Goal: Task Accomplishment & Management: Use online tool/utility

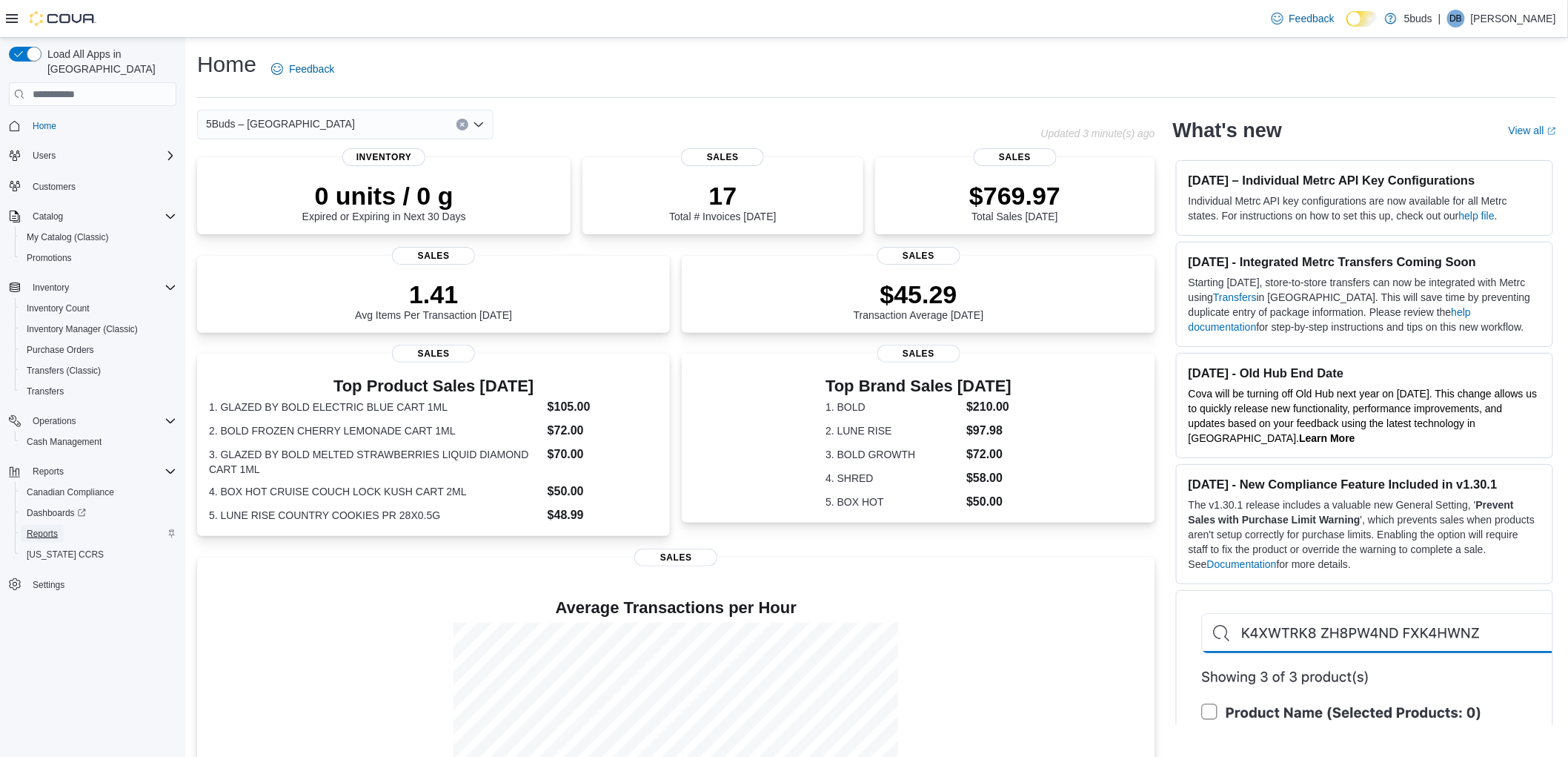
click at [52, 528] on span "Reports" at bounding box center [42, 534] width 31 height 12
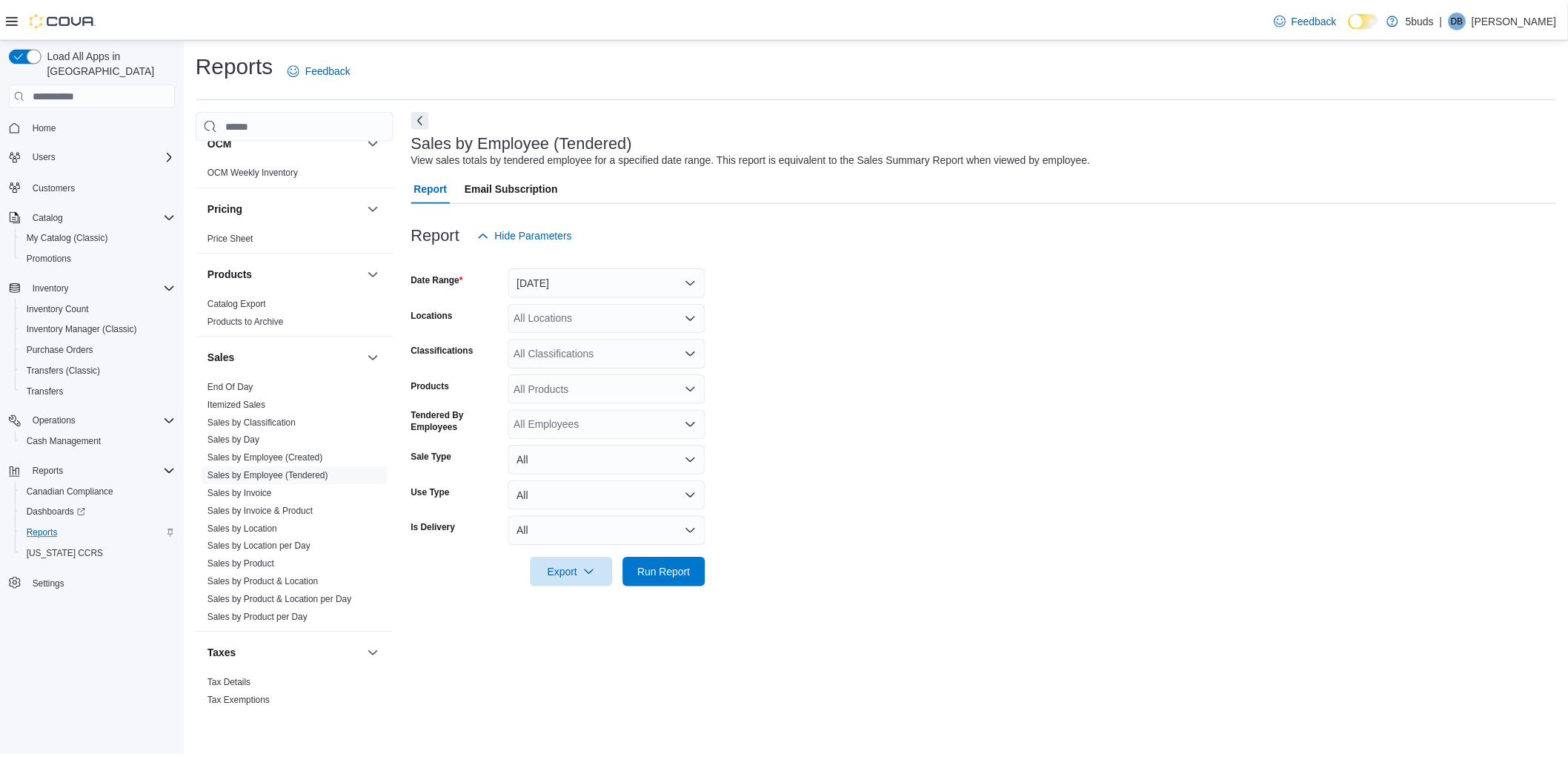
scroll to position [1035, 0]
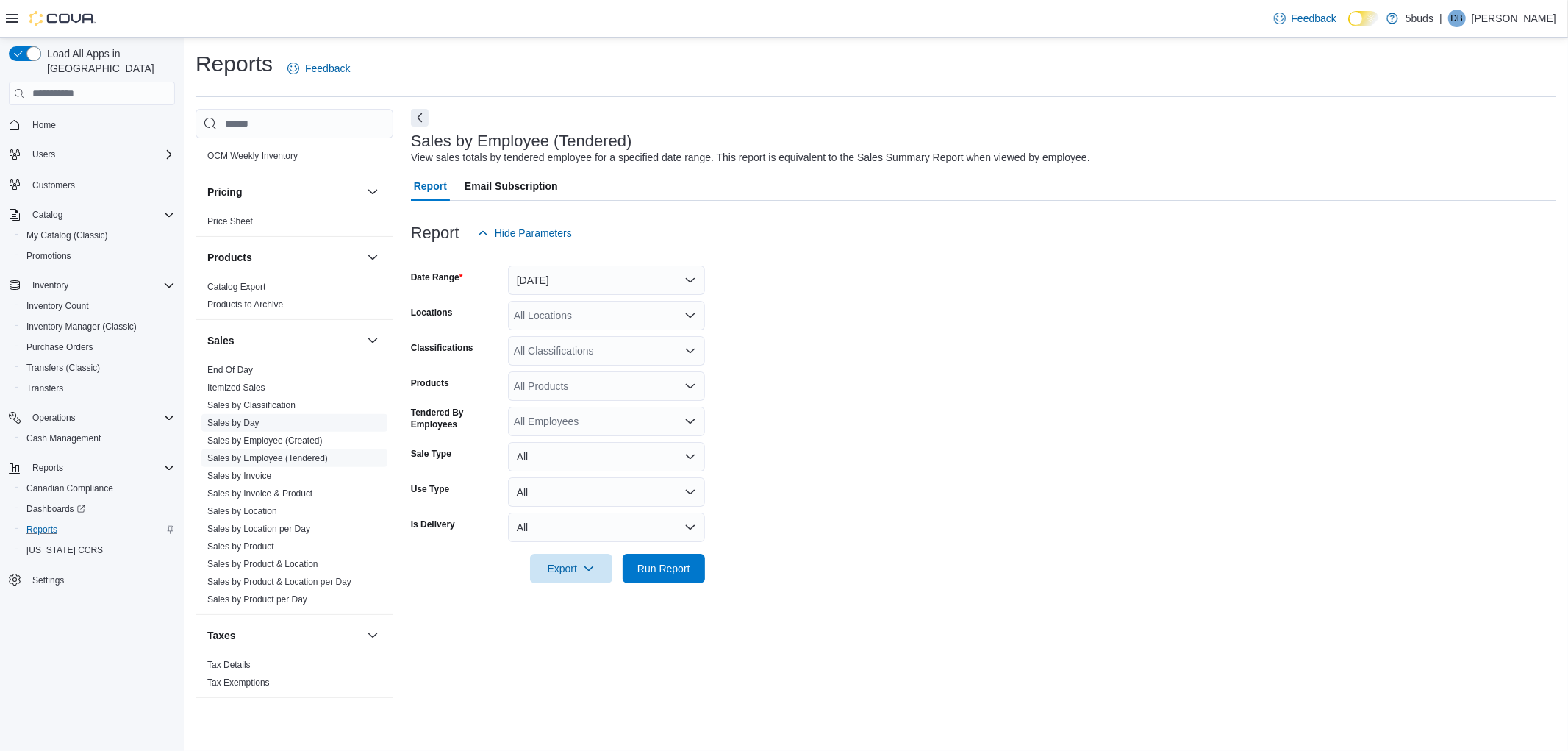
click at [246, 417] on link "Sales by Day" at bounding box center [233, 422] width 52 height 10
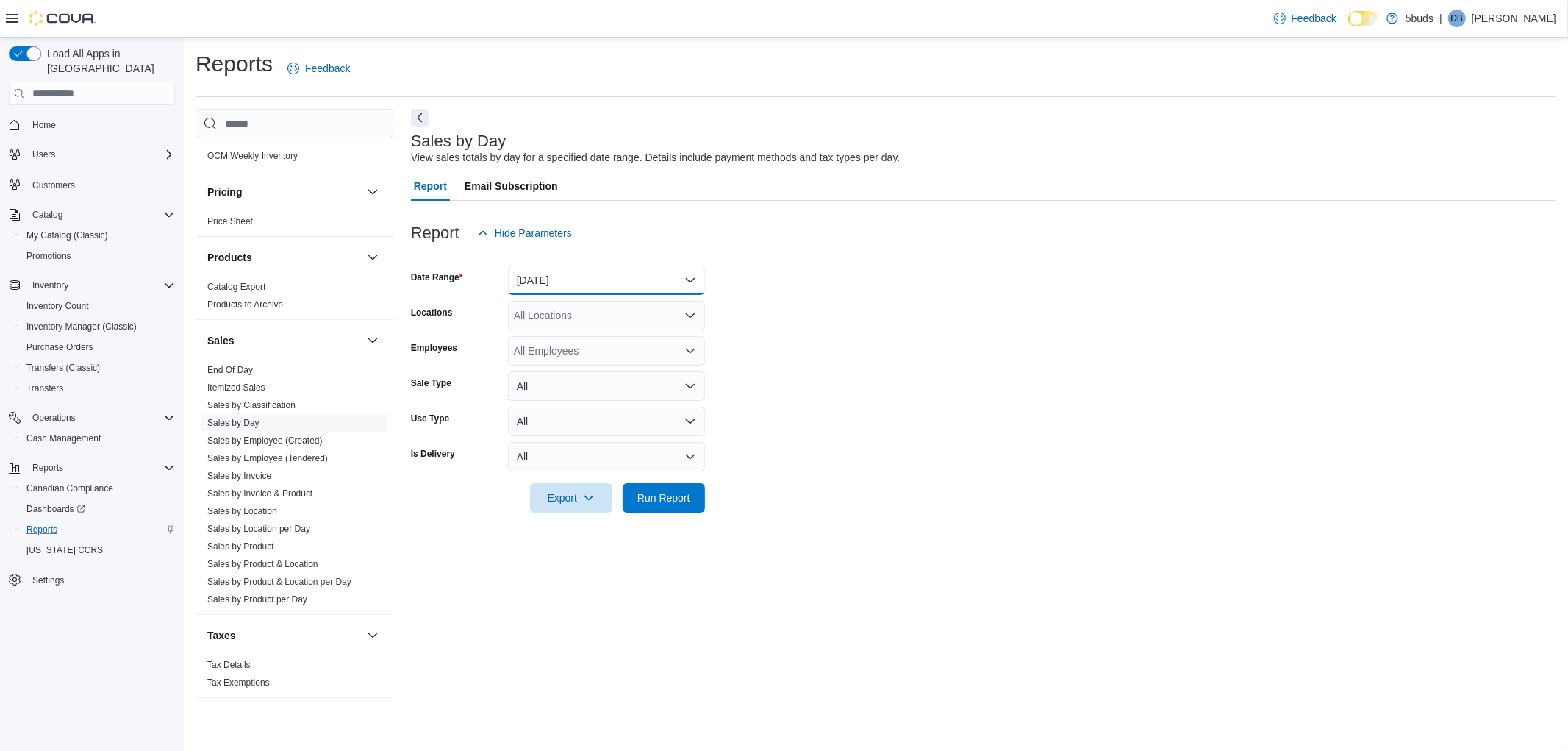
click at [583, 276] on button "[DATE]" at bounding box center [606, 280] width 197 height 29
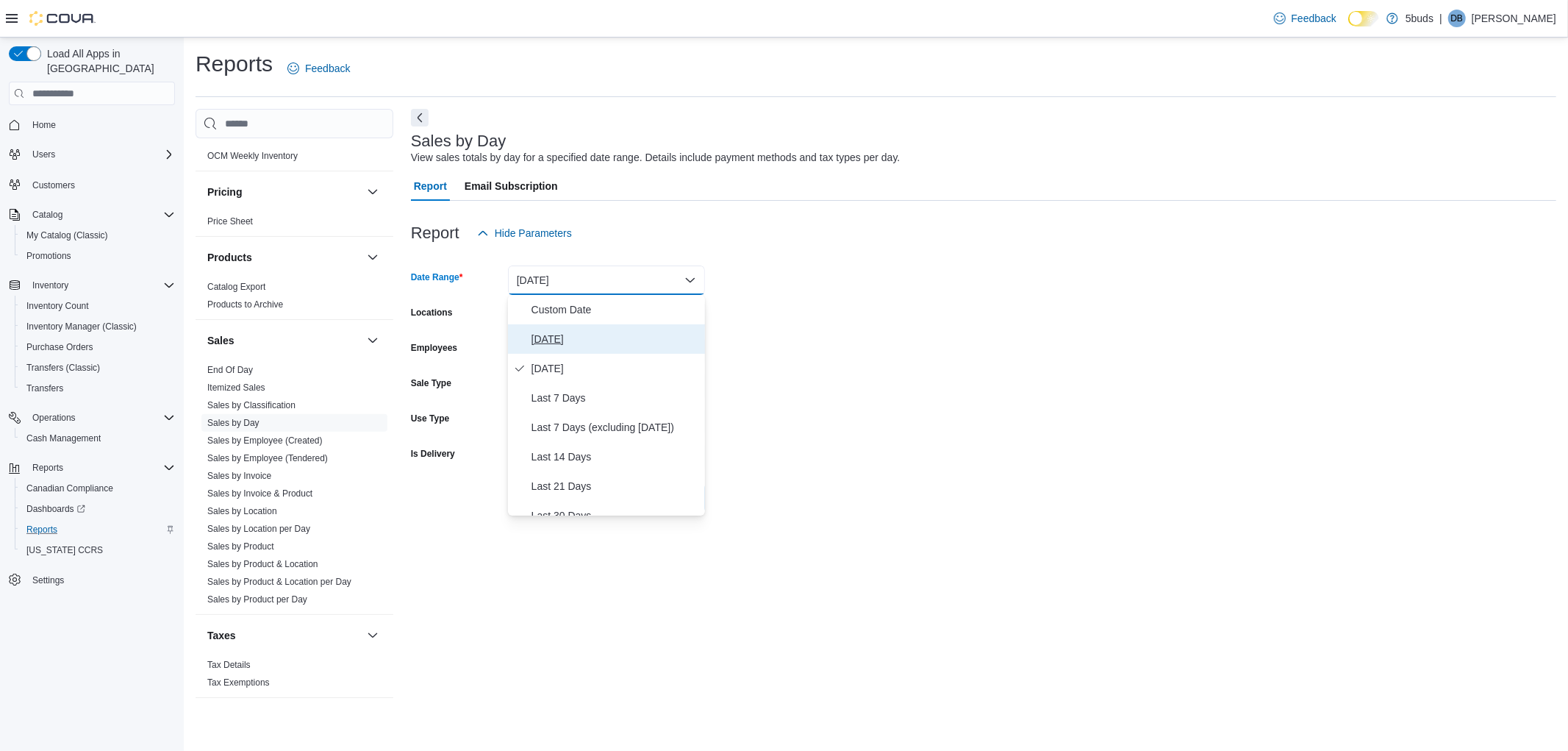
click at [553, 326] on button "[DATE]" at bounding box center [606, 339] width 197 height 29
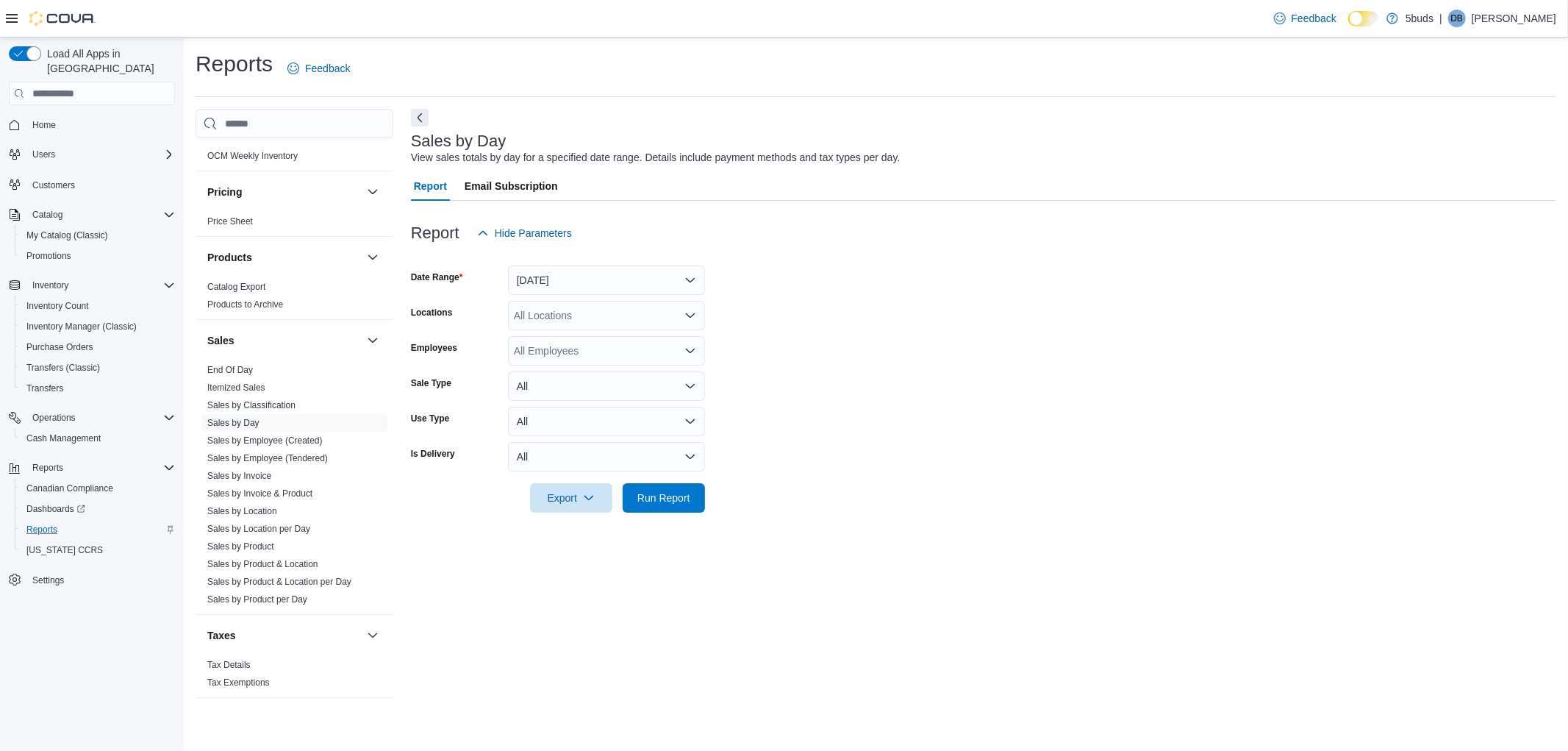
click at [838, 270] on form "Date Range [DATE] Locations All Locations Employees All Employees Sale Type All…" at bounding box center [983, 381] width 1146 height 265
click at [593, 321] on div "All Locations" at bounding box center [606, 315] width 197 height 29
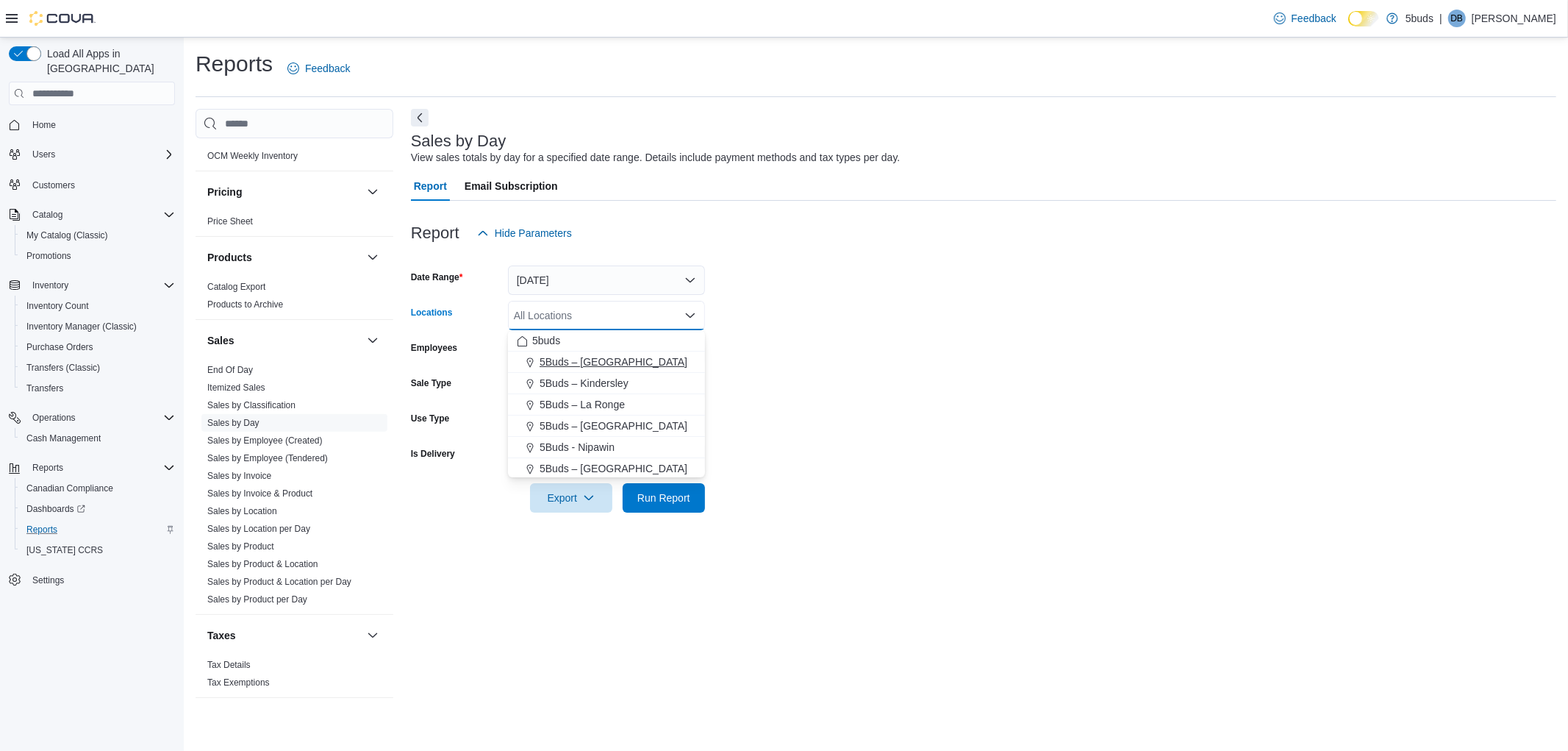
click at [567, 356] on span "5Buds – [GEOGRAPHIC_DATA]" at bounding box center [613, 362] width 147 height 15
click at [929, 340] on form "Date Range [DATE] Locations 5Buds – [GEOGRAPHIC_DATA] Combo box. Selected. 5Bud…" at bounding box center [983, 381] width 1146 height 265
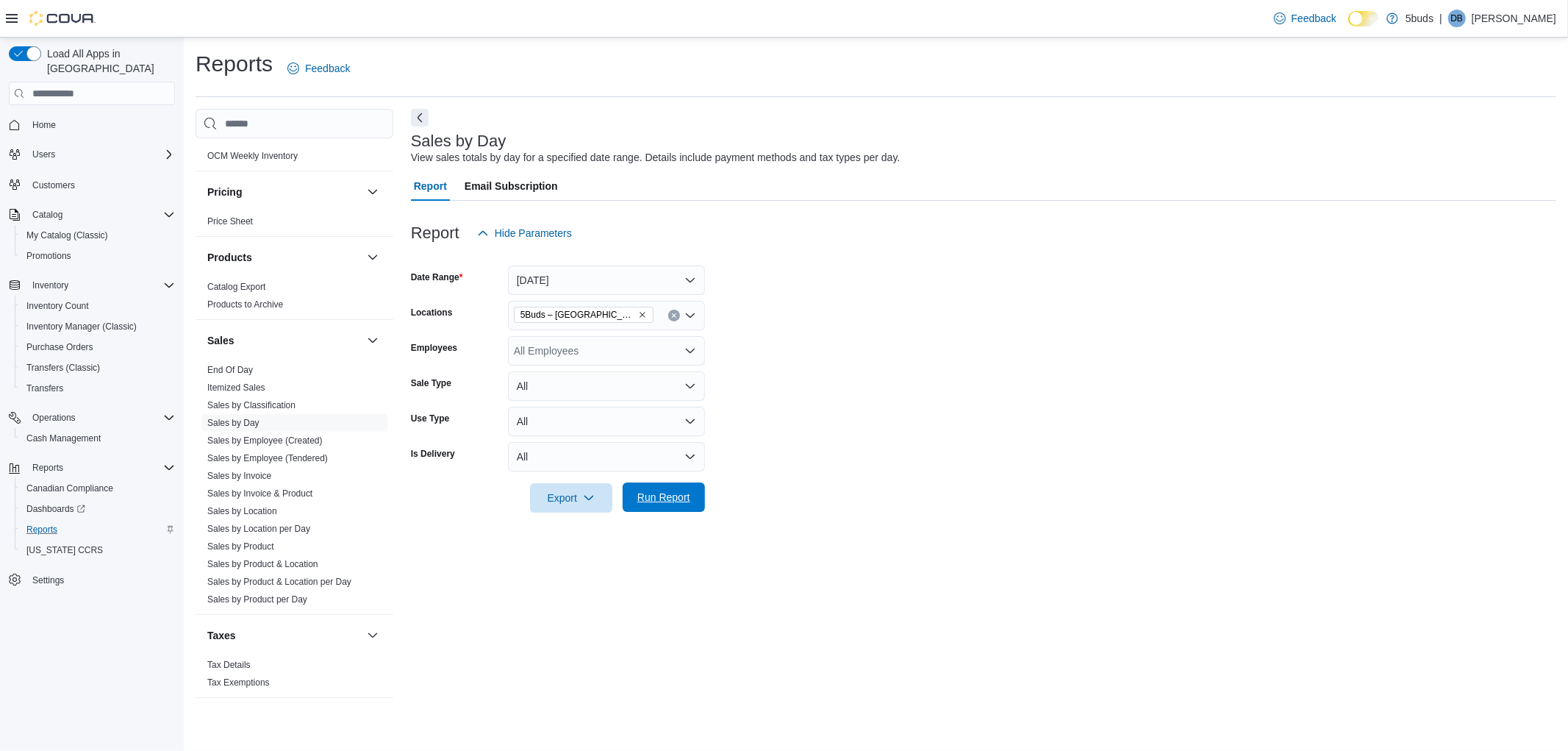
click at [660, 504] on span "Run Report" at bounding box center [664, 496] width 65 height 29
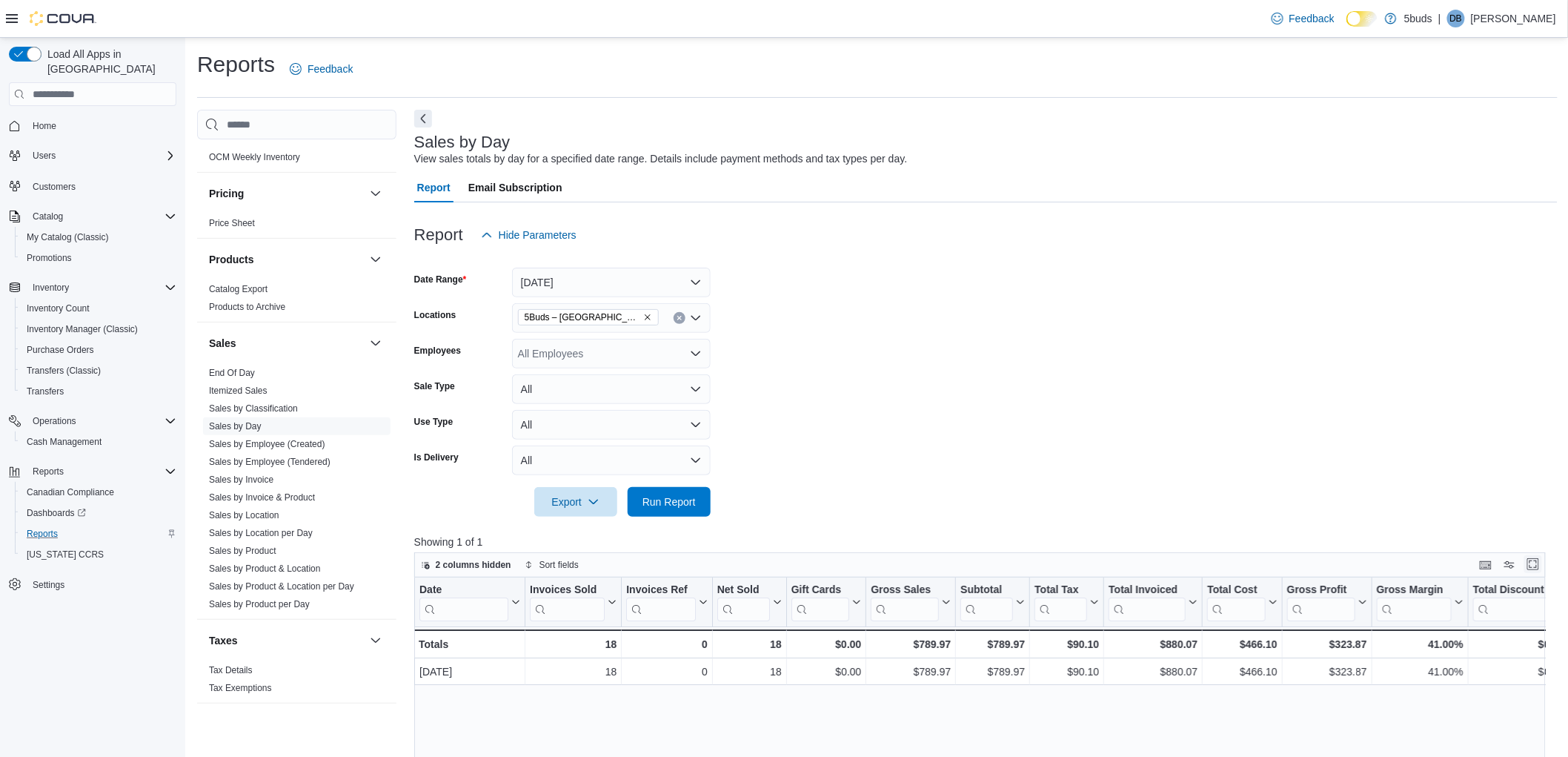
click at [1542, 571] on button "Enter fullscreen" at bounding box center [1533, 564] width 18 height 18
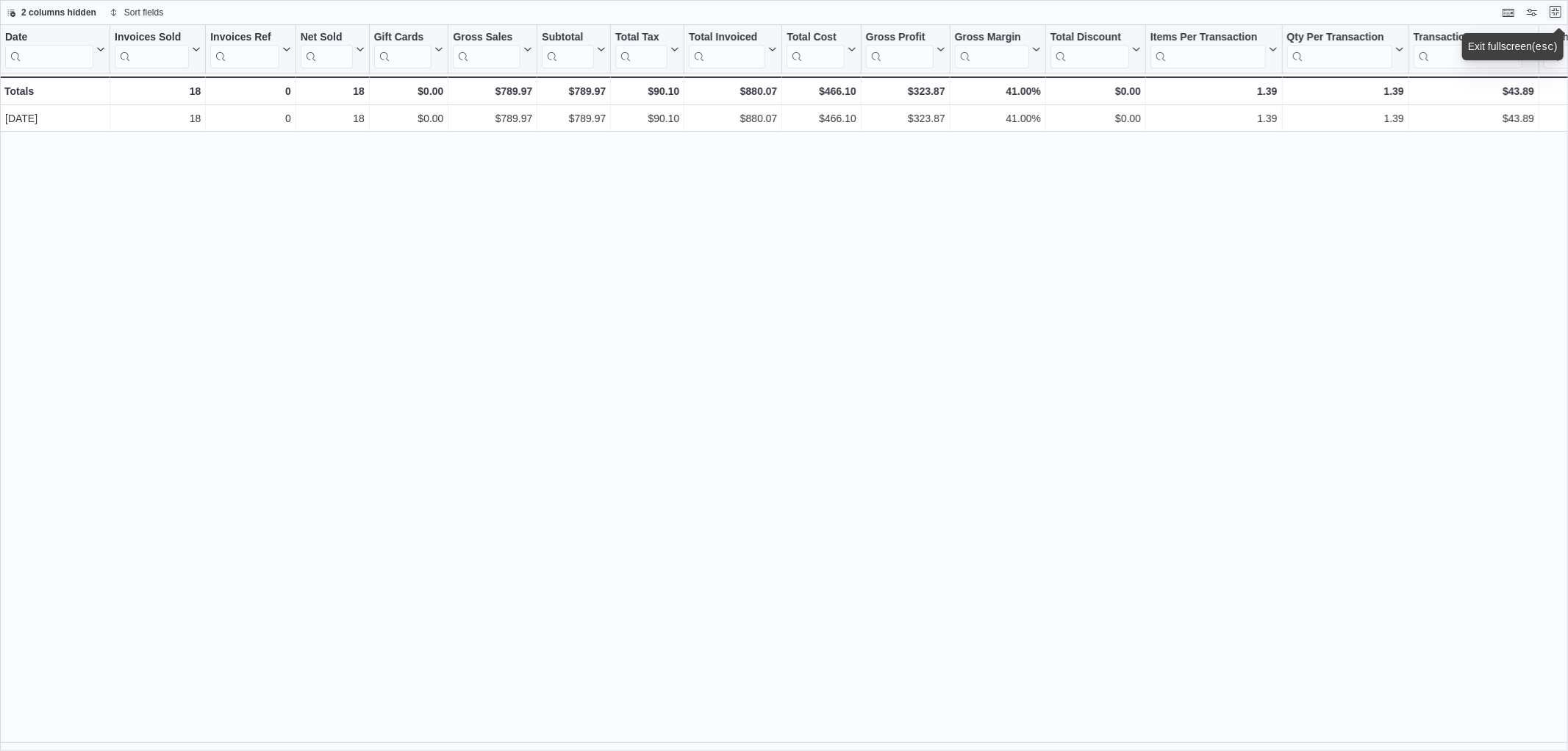
click at [1555, 10] on button "Exit fullscreen" at bounding box center [1555, 12] width 18 height 18
